Goal: Ask a question

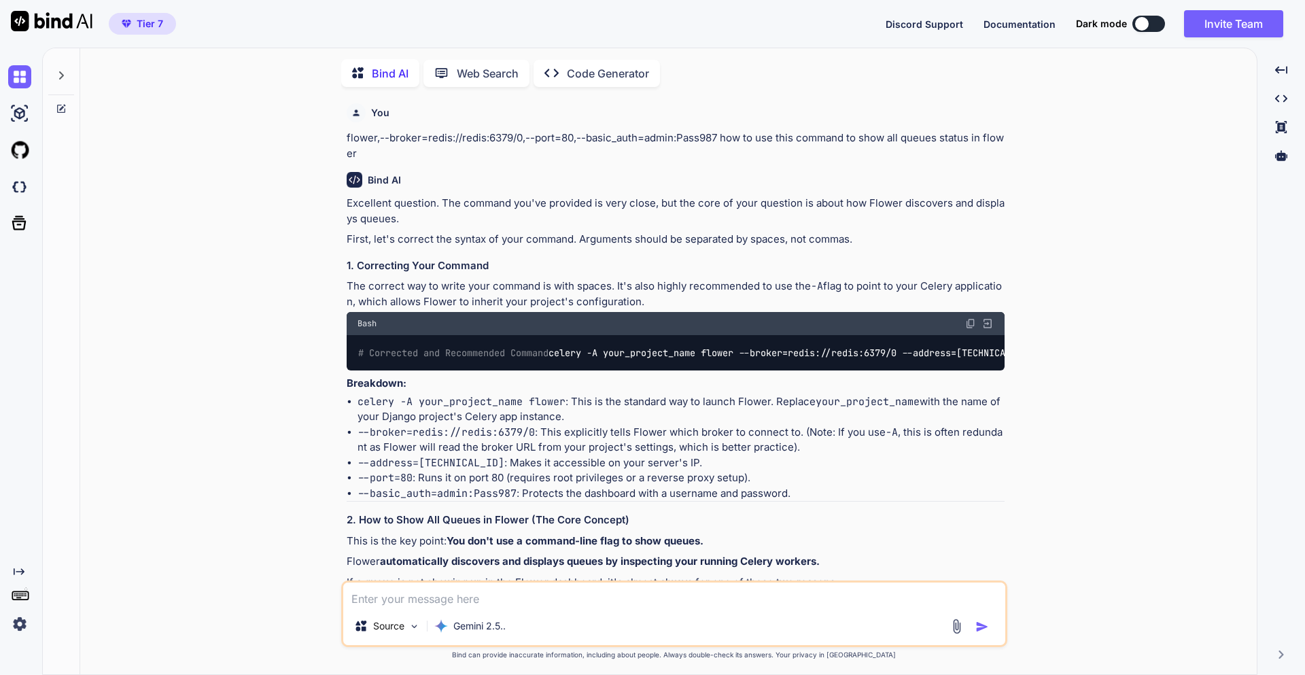
click at [416, 600] on textarea at bounding box center [674, 594] width 662 height 24
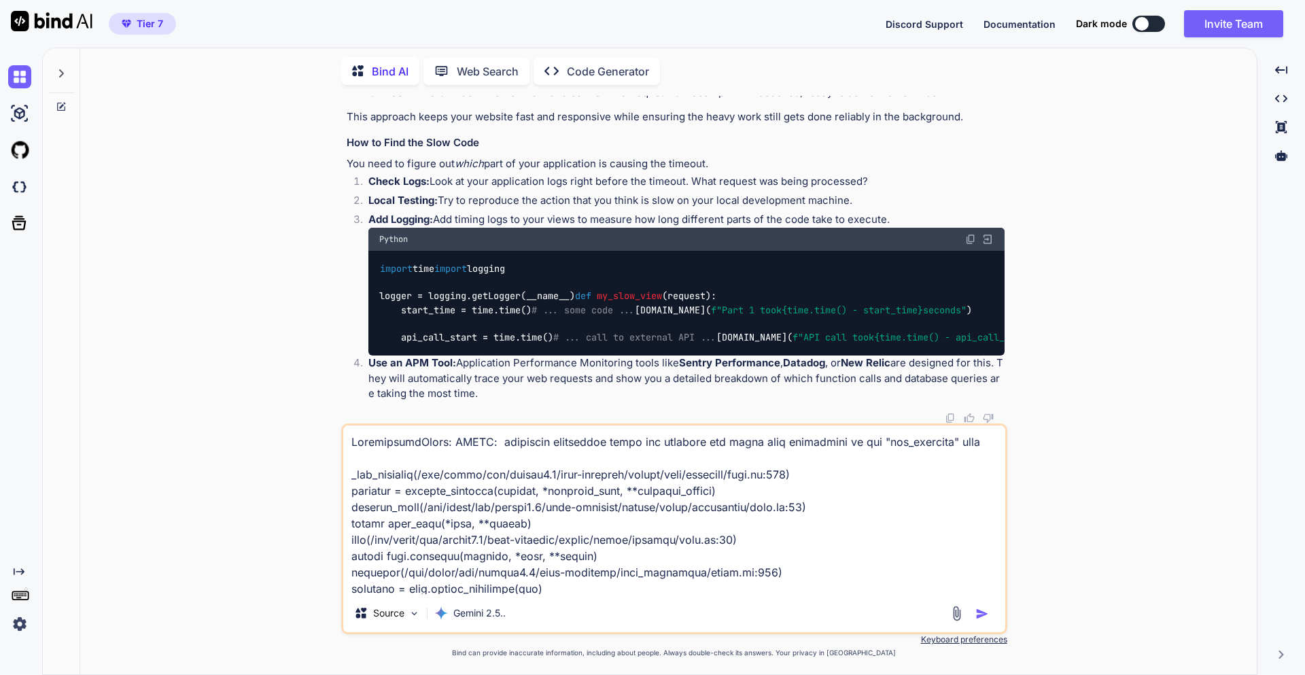
type textarea "OperationalError: FATAL: remaining connection slots are reserved for roles with…"
click at [977, 614] on img "button" at bounding box center [982, 614] width 14 height 14
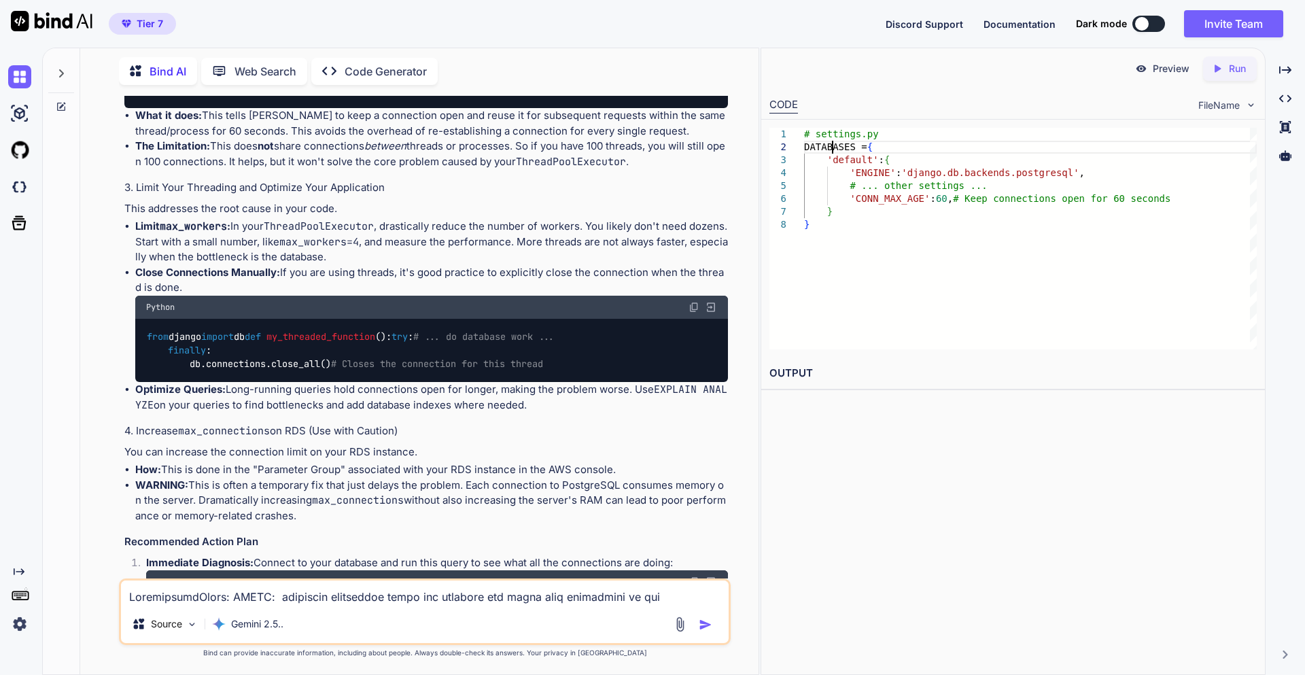
click at [831, 150] on div "# settings.py DATABASES = { 'default' : { 'ENGINE' : 'django.db.backends.postgr…" at bounding box center [1030, 239] width 453 height 222
type textarea "# settings.py DATABASES = { 'default': { 'ENGINE': 'django.db.backends.postgres…"
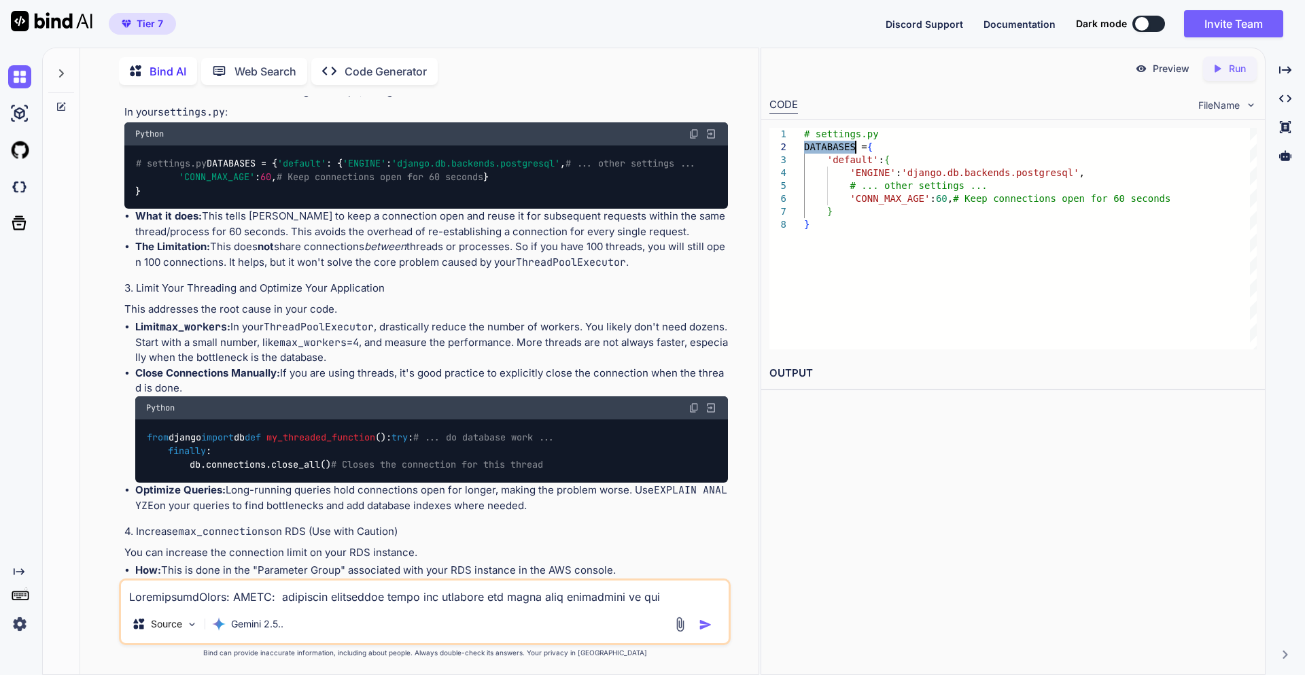
scroll to position [8410, 0]
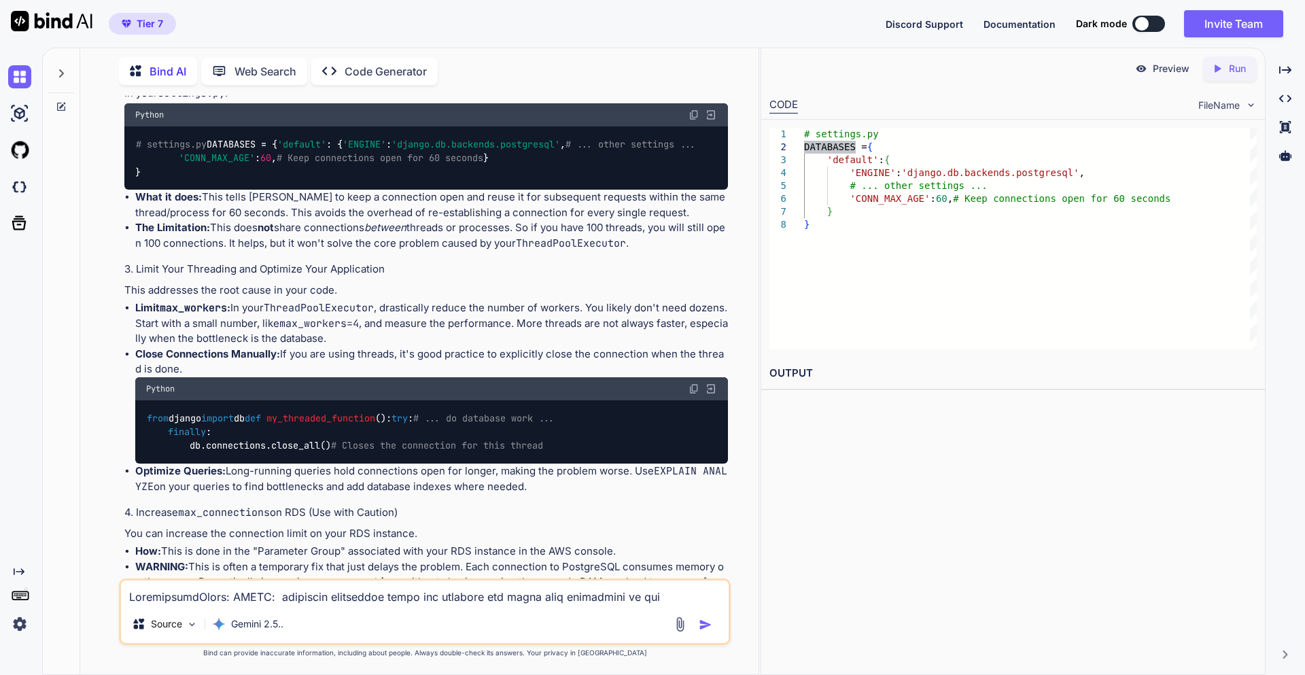
drag, startPoint x: 311, startPoint y: 382, endPoint x: 101, endPoint y: 285, distance: 232.0
click at [101, 285] on div "You flower,--broker=redis://redis:6379/0,--port=80,--basic_auth=admin:Pass987 h…" at bounding box center [424, 385] width 667 height 578
copy div "Each thread you create will attempt to open and hold its own separate, persiste…"
